Goal: Transaction & Acquisition: Subscribe to service/newsletter

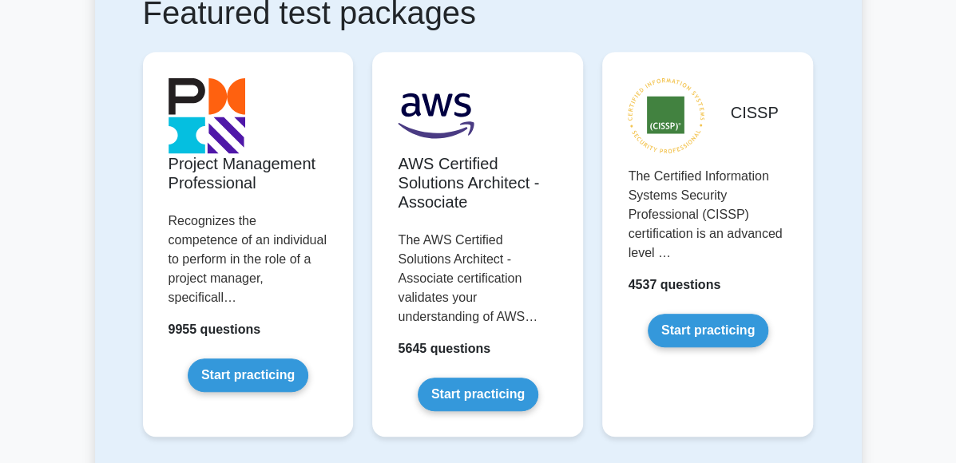
scroll to position [321, 0]
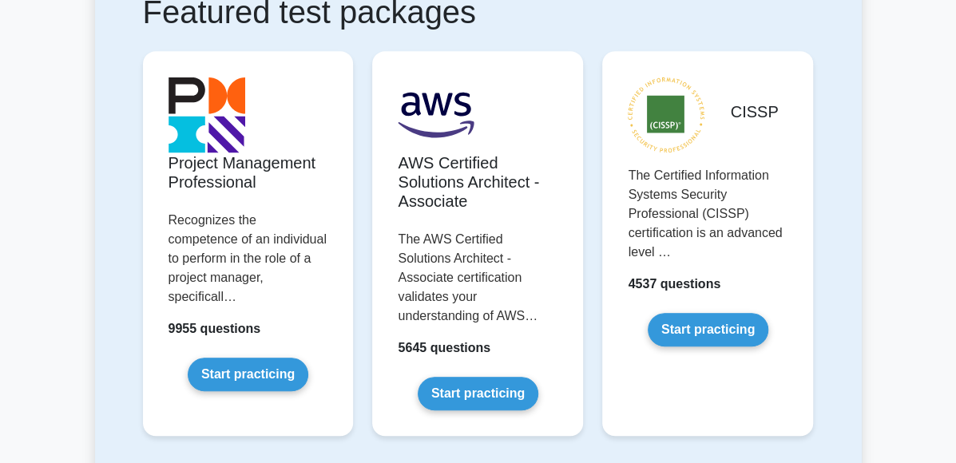
click at [487, 377] on link "Start practicing" at bounding box center [478, 394] width 121 height 34
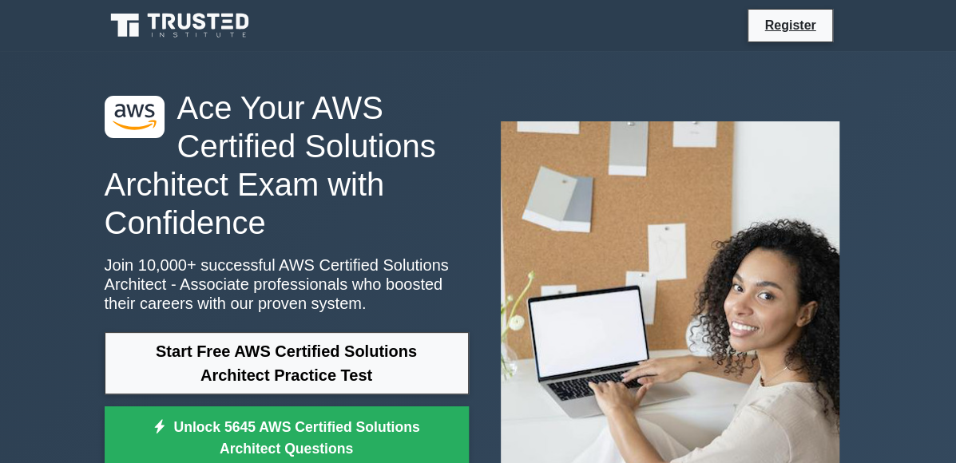
click at [825, 34] on link "Register" at bounding box center [790, 25] width 70 height 20
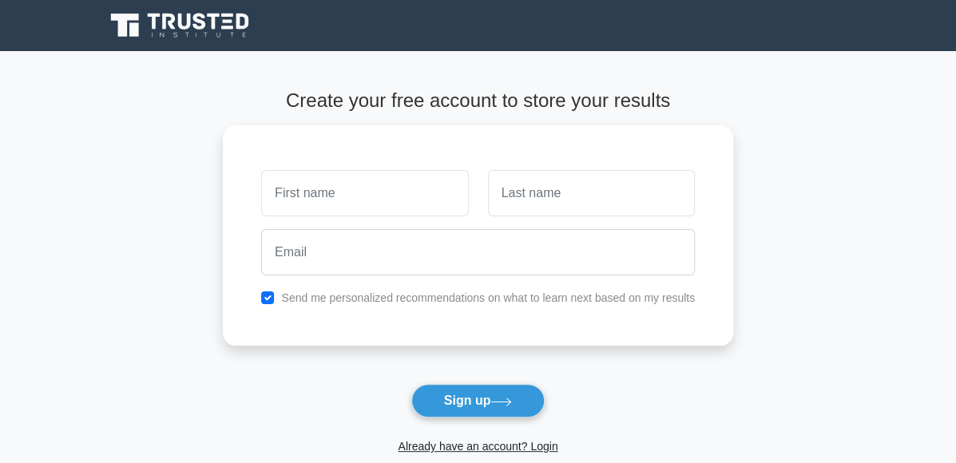
click at [542, 444] on link "Already have an account? Login" at bounding box center [478, 446] width 160 height 13
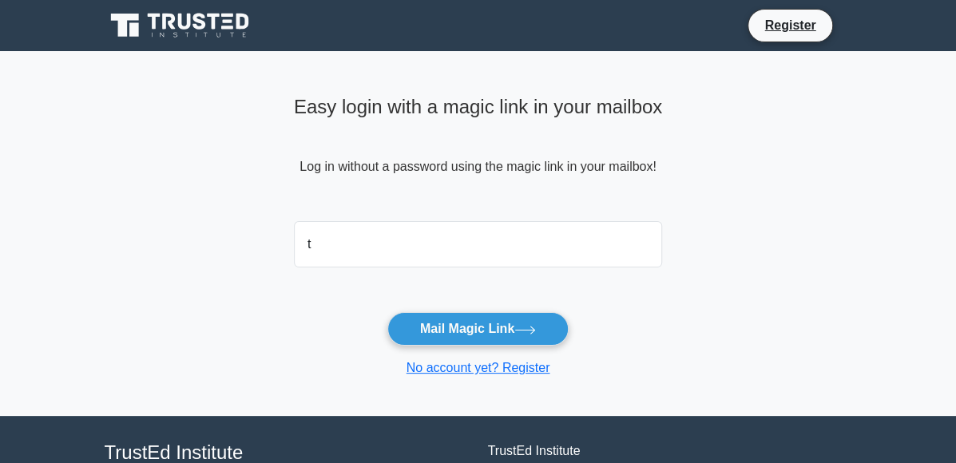
type input "[EMAIL_ADDRESS][DOMAIN_NAME]"
click at [463, 331] on button "Mail Magic Link" at bounding box center [477, 329] width 181 height 34
